Goal: Information Seeking & Learning: Learn about a topic

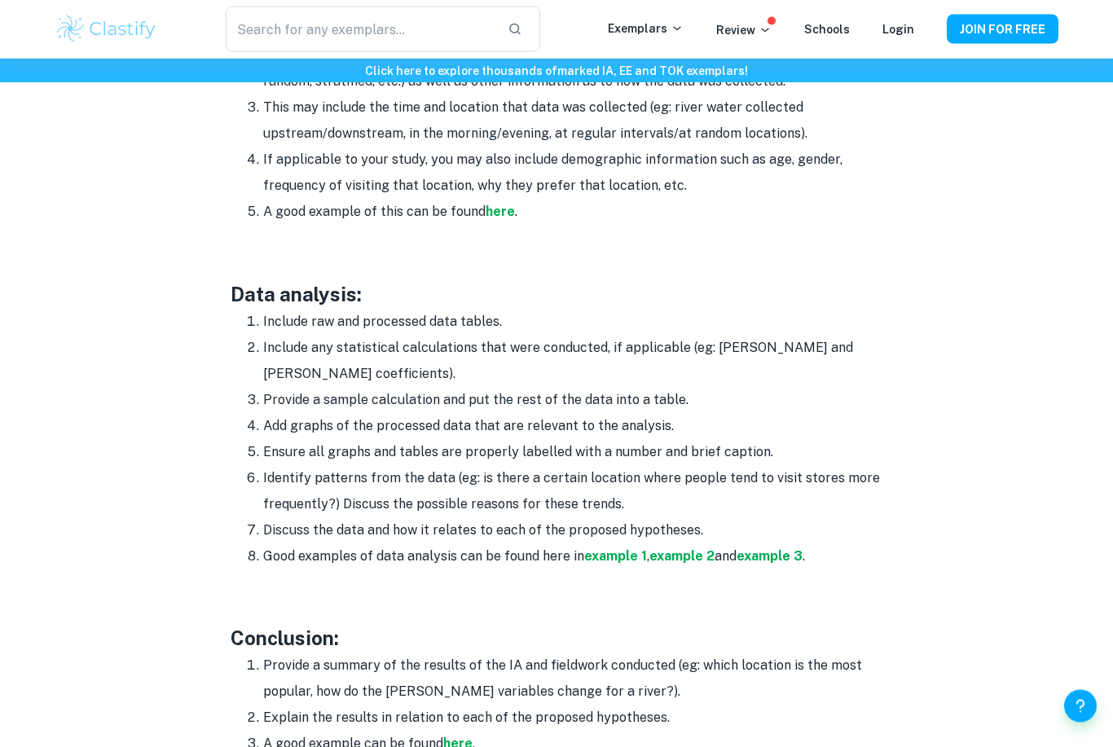
scroll to position [2184, 0]
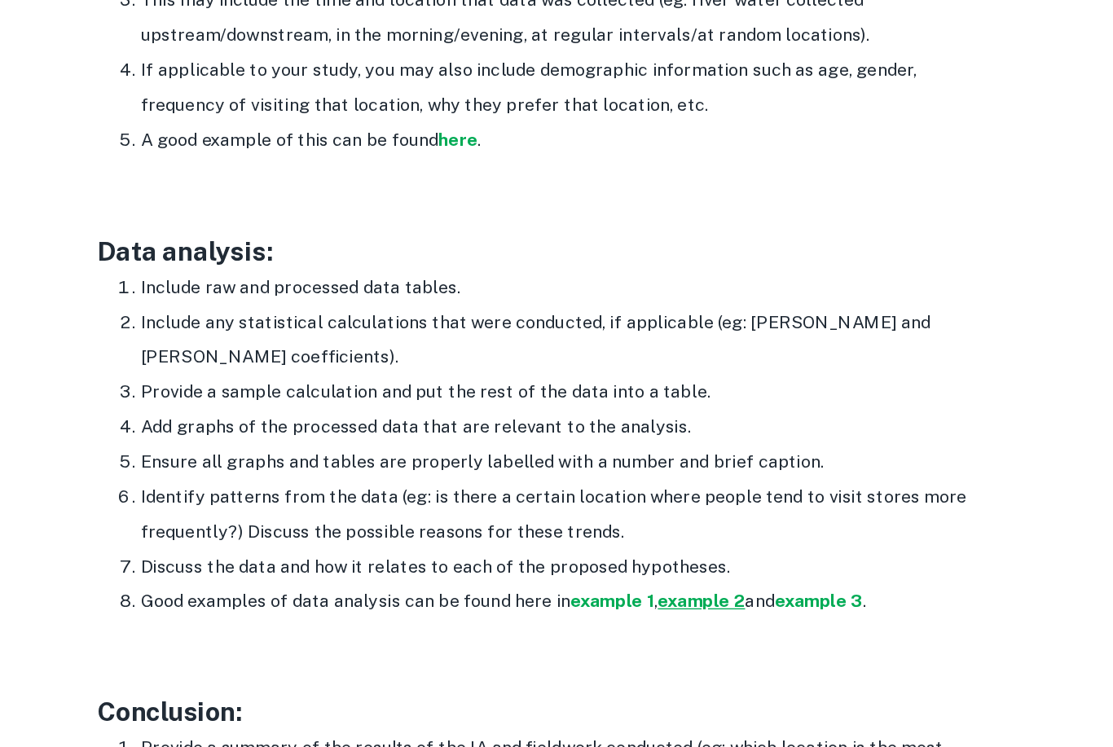
click at [649, 534] on strong "example 2" at bounding box center [681, 541] width 65 height 15
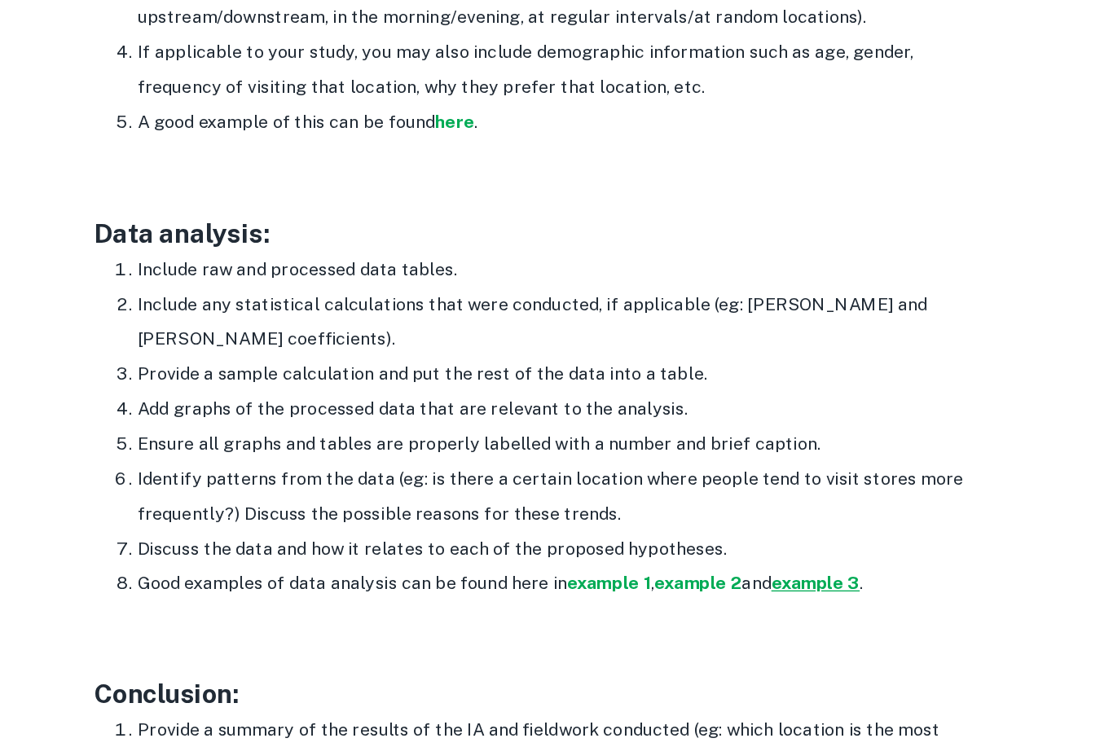
click at [737, 534] on strong "example 3" at bounding box center [770, 541] width 66 height 15
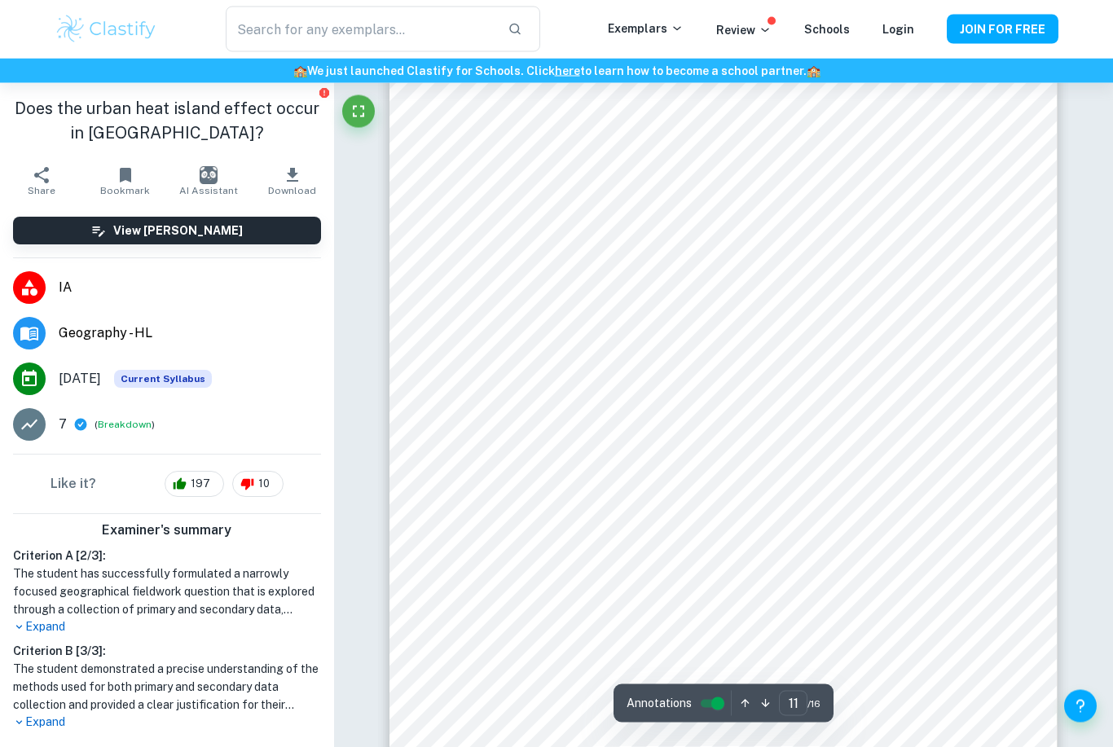
scroll to position [9150, 0]
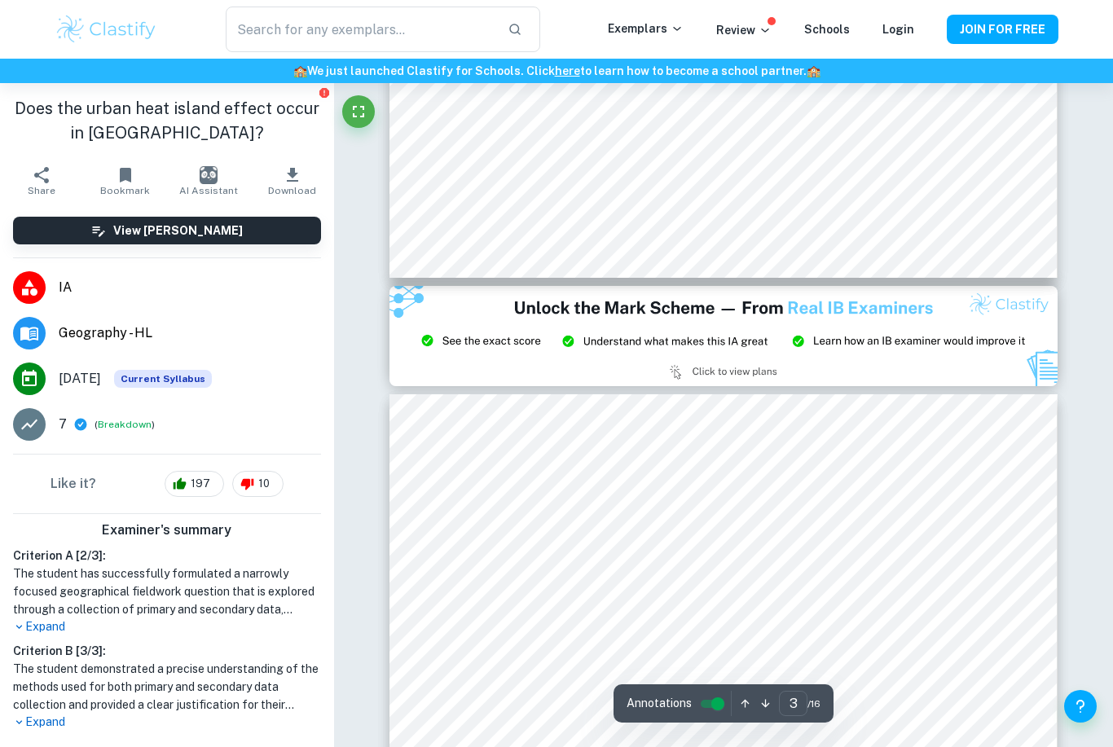
type input "2"
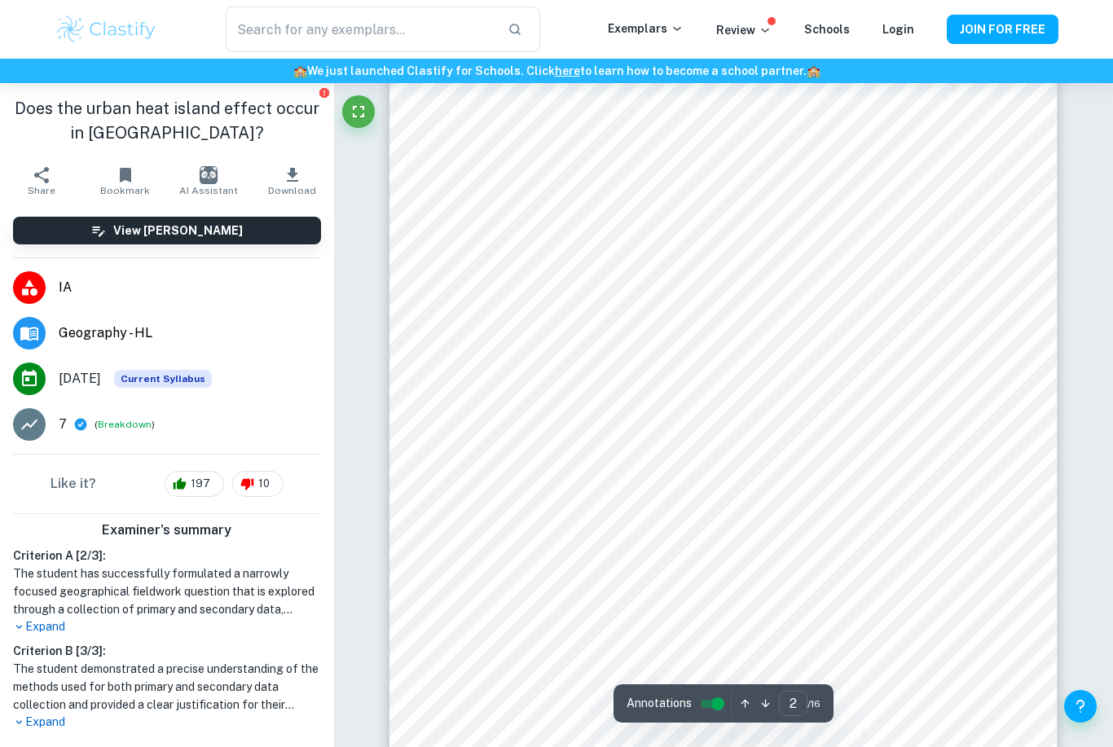
scroll to position [1029, 0]
type input "4"
